Goal: Task Accomplishment & Management: Complete application form

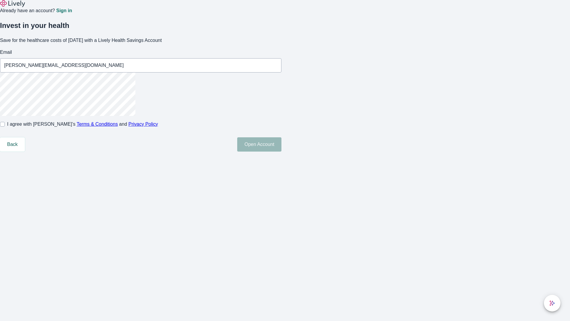
click at [5, 127] on input "I agree with Lively’s Terms & Conditions and Privacy Policy" at bounding box center [2, 124] width 5 height 5
checkbox input "true"
click at [282, 151] on button "Open Account" at bounding box center [259, 144] width 44 height 14
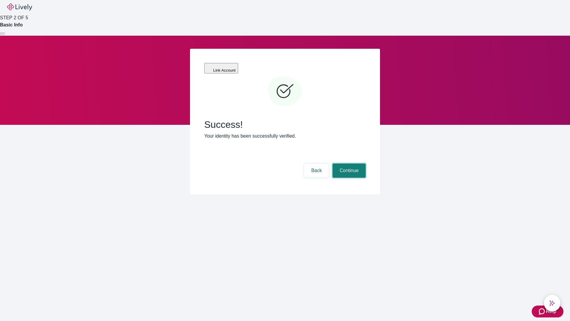
click at [348, 163] on button "Continue" at bounding box center [349, 170] width 33 height 14
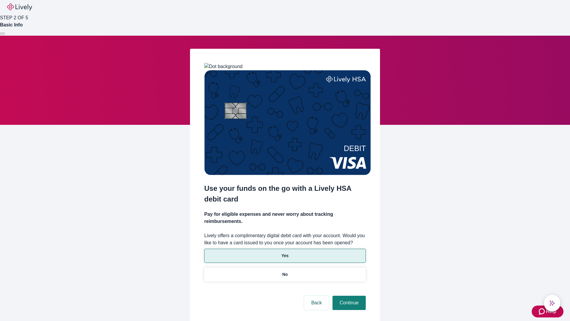
click at [285, 252] on p "Yes" at bounding box center [285, 255] width 7 height 6
click at [348, 296] on button "Continue" at bounding box center [349, 303] width 33 height 14
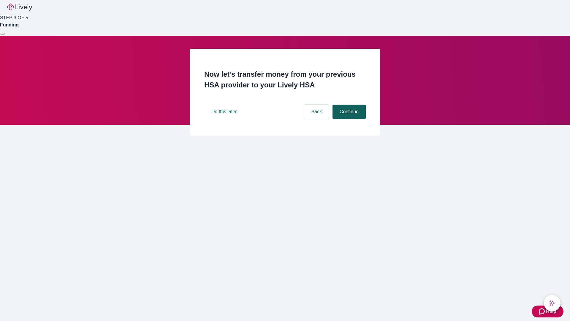
click at [348, 119] on button "Continue" at bounding box center [349, 112] width 33 height 14
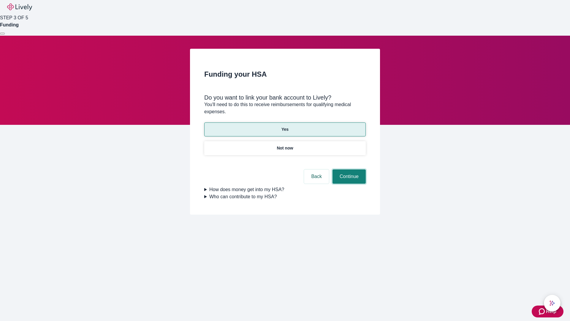
click at [348, 169] on button "Continue" at bounding box center [349, 176] width 33 height 14
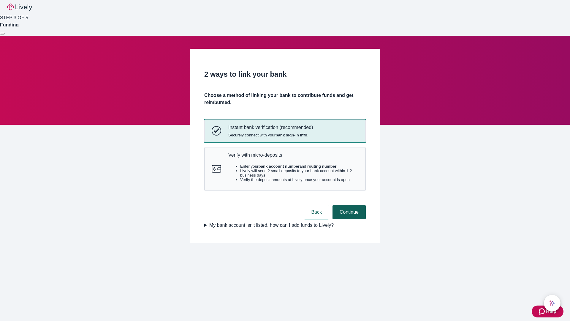
click at [293, 158] on p "Verify with micro-deposits" at bounding box center [293, 155] width 130 height 6
click at [348, 219] on button "Continue" at bounding box center [349, 212] width 33 height 14
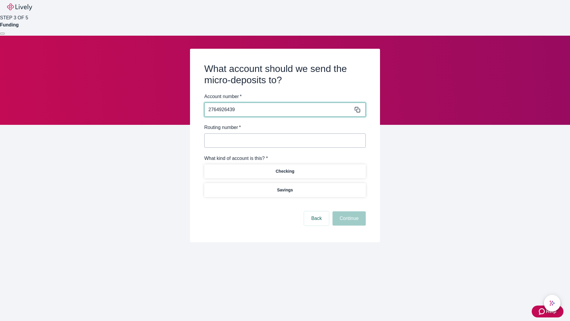
type input "2764926439"
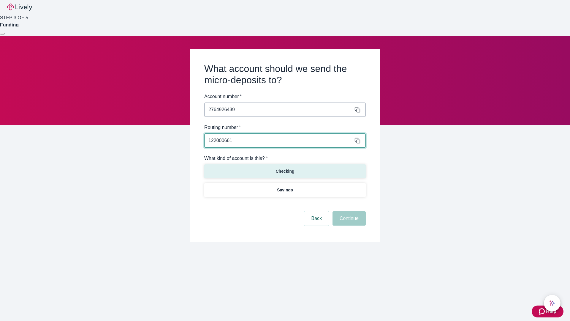
type input "122000661"
click at [285, 171] on p "Checking" at bounding box center [285, 171] width 19 height 6
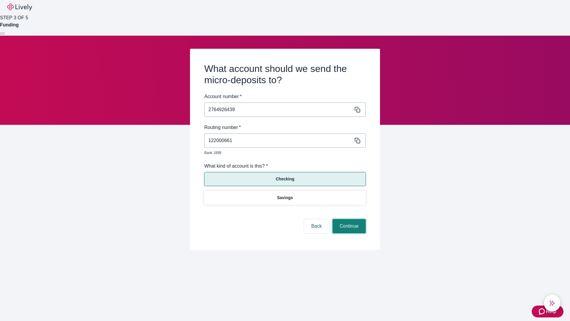
click at [348, 219] on button "Continue" at bounding box center [349, 226] width 33 height 14
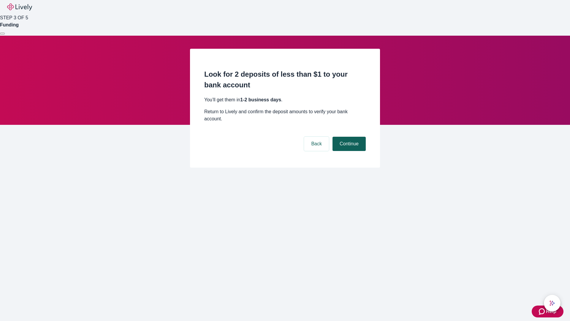
click at [348, 137] on button "Continue" at bounding box center [349, 144] width 33 height 14
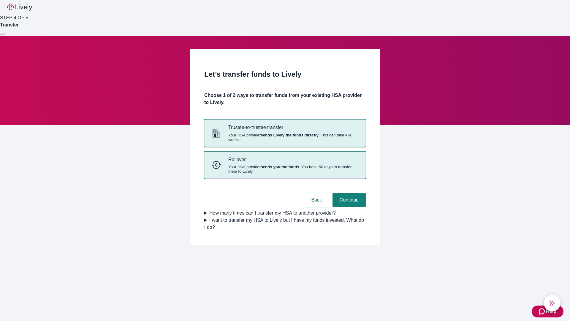
click at [285, 169] on strong "sends you the funds" at bounding box center [280, 167] width 39 height 4
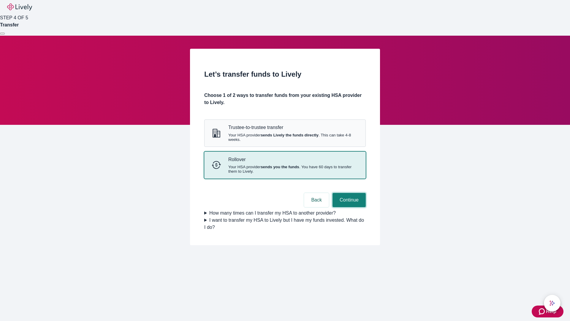
click at [348, 207] on button "Continue" at bounding box center [349, 200] width 33 height 14
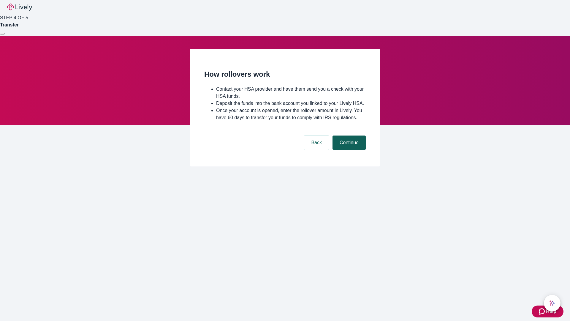
click at [348, 150] on button "Continue" at bounding box center [349, 142] width 33 height 14
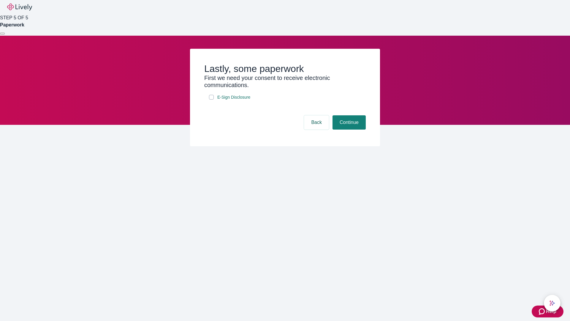
click at [211, 100] on input "E-Sign Disclosure" at bounding box center [211, 97] width 5 height 5
checkbox input "true"
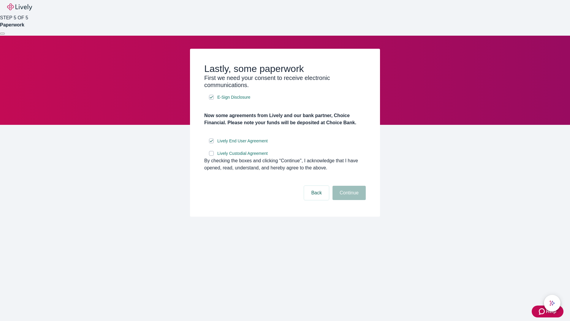
click at [211, 156] on input "Lively Custodial Agreement" at bounding box center [211, 153] width 5 height 5
checkbox input "true"
click at [348, 200] on button "Continue" at bounding box center [349, 193] width 33 height 14
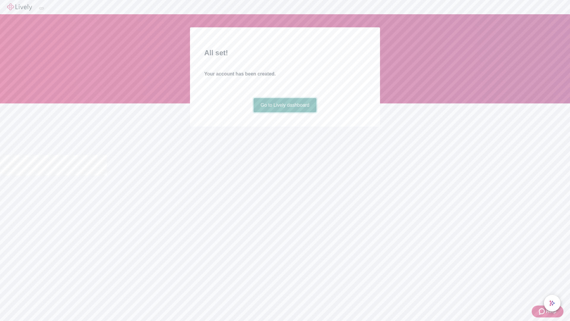
click at [285, 112] on link "Go to Lively dashboard" at bounding box center [285, 105] width 63 height 14
